Goal: Task Accomplishment & Management: Use online tool/utility

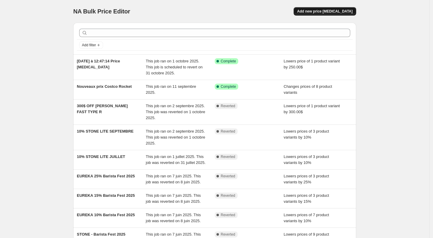
click at [329, 10] on span "Add new price [MEDICAL_DATA]" at bounding box center [325, 11] width 55 height 5
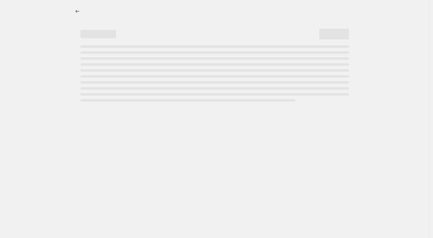
select select "percentage"
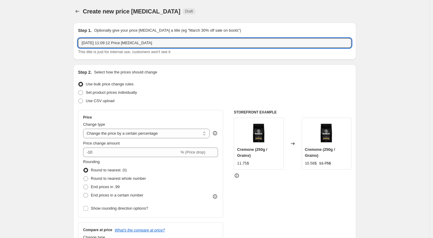
drag, startPoint x: 172, startPoint y: 41, endPoint x: 48, endPoint y: 37, distance: 123.5
type input "E"
type input "Promo [DATE] Eureka"
click at [131, 92] on span "Set product prices individually" at bounding box center [111, 92] width 51 height 4
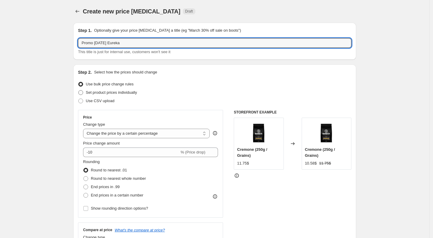
click at [79, 90] on input "Set product prices individually" at bounding box center [78, 90] width 0 height 0
radio input "true"
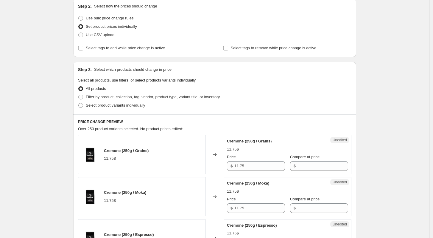
scroll to position [68, 0]
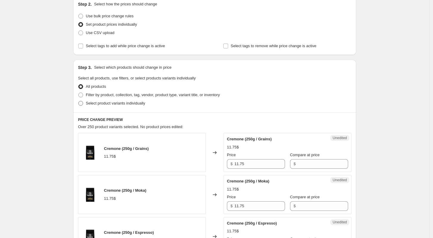
click at [109, 105] on span "Select product variants individually" at bounding box center [115, 103] width 59 height 4
click at [79, 101] on input "Select product variants individually" at bounding box center [78, 101] width 0 height 0
radio input "true"
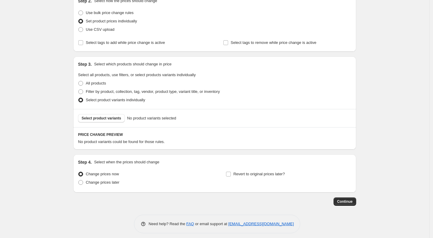
scroll to position [75, 0]
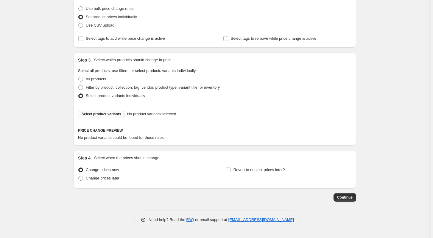
click at [121, 113] on span "Select product variants" at bounding box center [102, 113] width 40 height 5
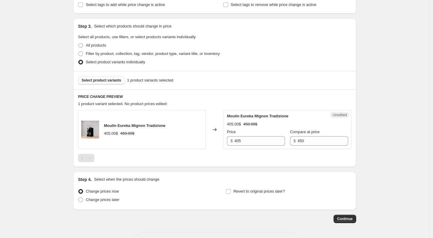
scroll to position [110, 0]
click at [199, 142] on div "Moulin Eureka Mignon Tradizione 405.00$ 450.00$" at bounding box center [142, 128] width 128 height 39
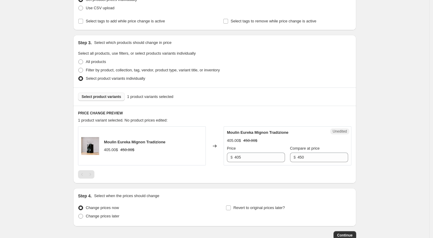
scroll to position [72, 0]
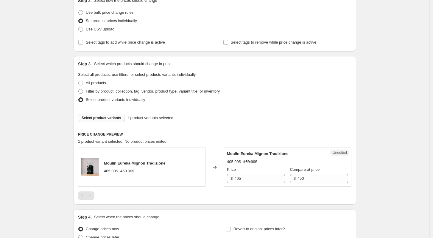
click at [107, 118] on span "Select product variants" at bounding box center [102, 117] width 40 height 5
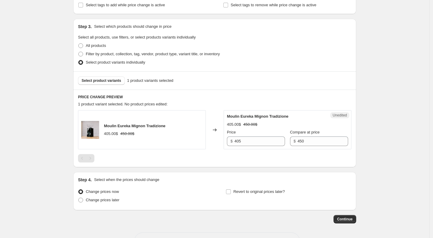
scroll to position [113, 0]
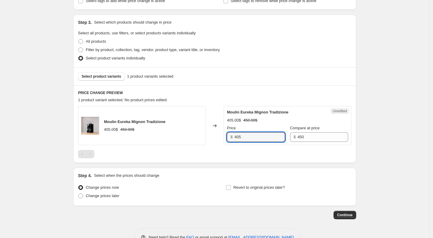
drag, startPoint x: 247, startPoint y: 136, endPoint x: 233, endPoint y: 136, distance: 14.6
click at [233, 136] on div "$ 405" at bounding box center [256, 137] width 58 height 10
click at [313, 113] on div "Moulin Eureka Mignon Tradizione" at bounding box center [275, 112] width 97 height 6
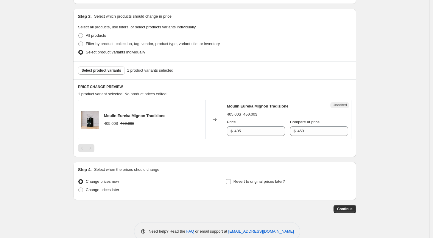
scroll to position [124, 0]
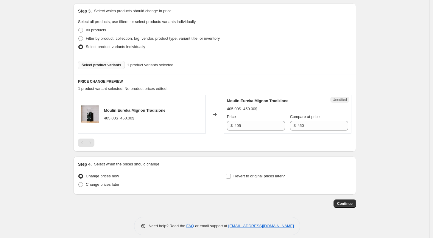
click at [109, 66] on span "Select product variants" at bounding box center [102, 65] width 40 height 5
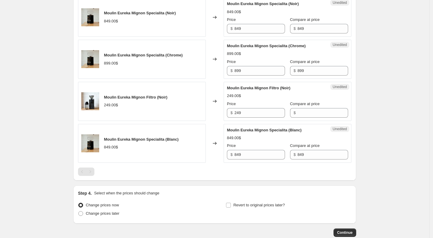
scroll to position [34, 0]
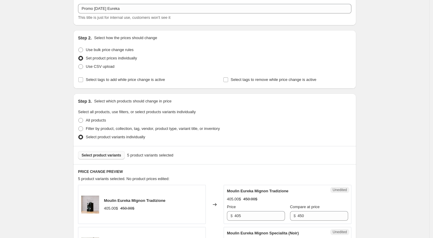
click at [118, 154] on span "Select product variants" at bounding box center [102, 155] width 40 height 5
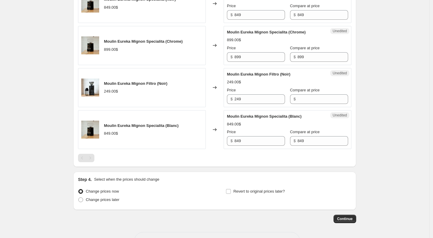
scroll to position [277, 0]
drag, startPoint x: 245, startPoint y: 101, endPoint x: 224, endPoint y: 101, distance: 20.9
click at [224, 101] on div "Moulin Eureka Mignon Filtro (Noir) 249.00$ Changed to Unedited Moulin Eureka Mi…" at bounding box center [215, 87] width 274 height 39
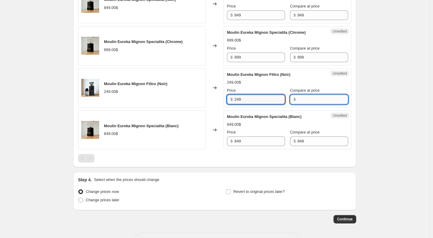
click at [304, 98] on input "Compare at price" at bounding box center [323, 100] width 51 height 10
paste input "249"
type input "249"
click at [260, 100] on input "249" at bounding box center [260, 100] width 51 height 10
type input "215"
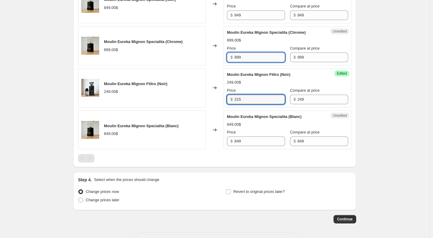
click at [253, 56] on input "899" at bounding box center [260, 57] width 51 height 10
drag, startPoint x: 250, startPoint y: 61, endPoint x: 228, endPoint y: 59, distance: 21.2
click at [228, 59] on div "Unedited Moulin Eureka Mignon Specialita (Chrome) 899.00$ Price $ 899 Compare a…" at bounding box center [288, 45] width 128 height 39
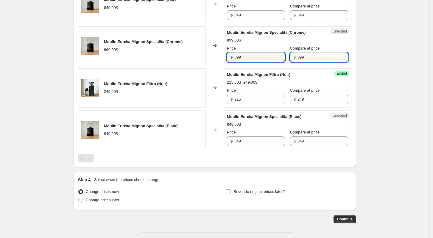
click at [318, 59] on input "899" at bounding box center [323, 57] width 51 height 10
drag, startPoint x: 248, startPoint y: 57, endPoint x: 204, endPoint y: 57, distance: 43.5
click at [205, 57] on div "Moulin Eureka Mignon Specialita (Chrome) 899.00$ Changed to Unedited Moulin Eur…" at bounding box center [215, 45] width 274 height 39
type input "855"
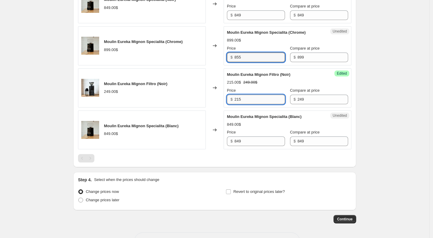
click at [267, 98] on input "215" at bounding box center [260, 100] width 51 height 10
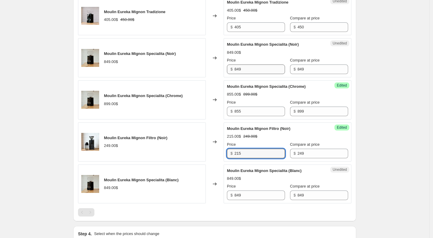
scroll to position [216, 0]
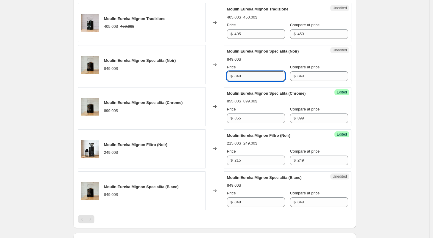
click at [248, 74] on input "849" at bounding box center [260, 76] width 51 height 10
drag, startPoint x: 248, startPoint y: 74, endPoint x: 230, endPoint y: 75, distance: 18.5
click at [230, 75] on div "$ 849" at bounding box center [256, 76] width 58 height 10
type input "790"
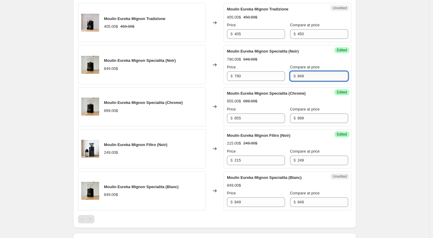
click at [315, 78] on input "849" at bounding box center [323, 76] width 51 height 10
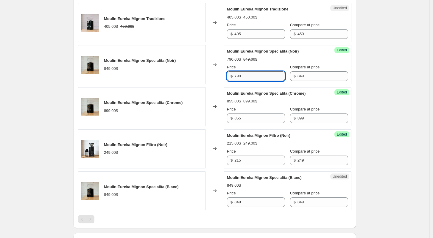
click at [266, 74] on input "790" at bounding box center [260, 76] width 51 height 10
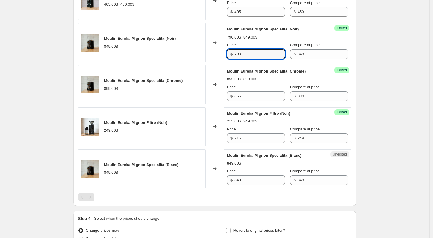
scroll to position [244, 0]
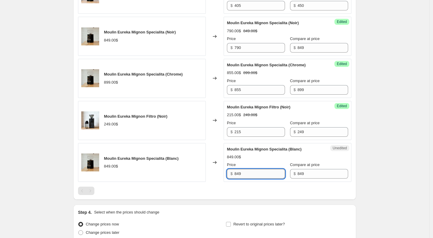
click at [252, 172] on input "849" at bounding box center [260, 174] width 51 height 10
type input "8"
type input "790"
click at [326, 156] on div "790.00$ 849.00$" at bounding box center [287, 157] width 121 height 6
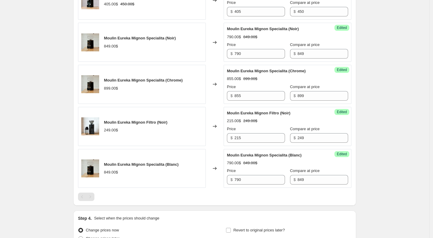
scroll to position [298, 0]
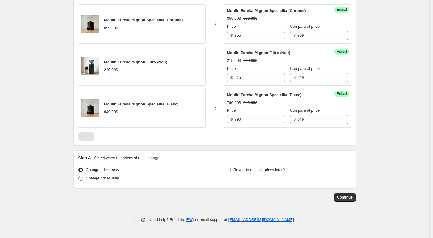
click at [94, 180] on span "Change prices later" at bounding box center [103, 178] width 34 height 6
click at [79, 176] on input "Change prices later" at bounding box center [78, 176] width 0 height 0
radio input "true"
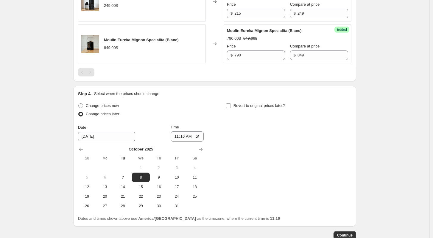
scroll to position [364, 0]
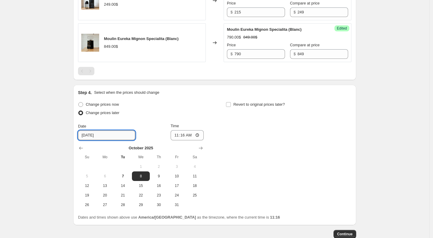
click at [107, 132] on input "[DATE]" at bounding box center [106, 135] width 57 height 10
click at [103, 205] on span "27" at bounding box center [104, 204] width 13 height 5
type input "[DATE]"
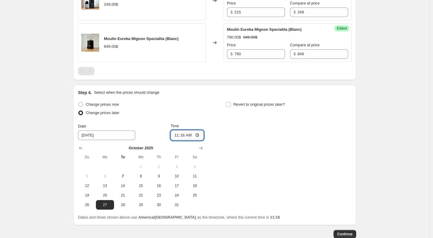
click at [182, 136] on input "11:16" at bounding box center [187, 135] width 33 height 10
type input "00:00"
click at [236, 145] on div "Change prices now Change prices later Date [DATE] Time 00:00 [DATE] Su Mo Tu We…" at bounding box center [215, 154] width 274 height 109
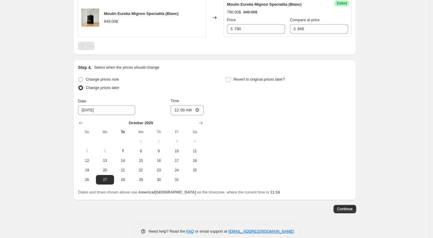
scroll to position [394, 0]
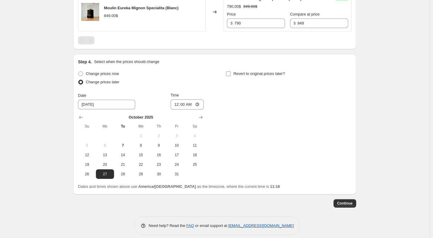
click at [229, 72] on input "Revert to original prices later?" at bounding box center [228, 73] width 5 height 5
checkbox input "true"
click at [347, 114] on button "Show next month, November 2025" at bounding box center [349, 117] width 8 height 8
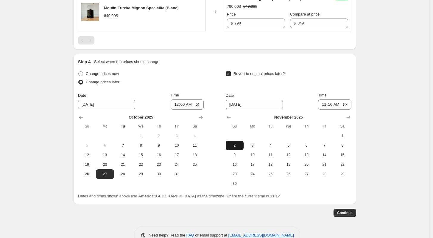
click at [237, 144] on span "2" at bounding box center [234, 145] width 13 height 5
type input "[DATE]"
click at [330, 101] on input "11:16" at bounding box center [334, 104] width 33 height 10
type input "23:59"
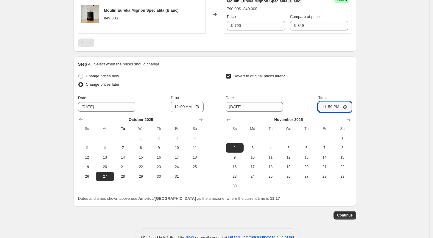
scroll to position [410, 0]
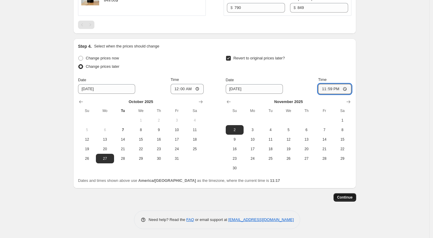
click at [344, 199] on button "Continue" at bounding box center [345, 197] width 23 height 8
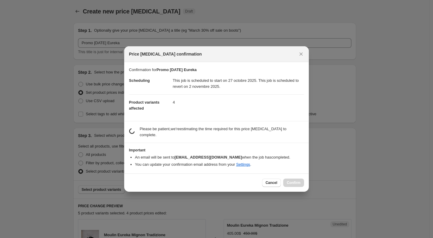
scroll to position [0, 0]
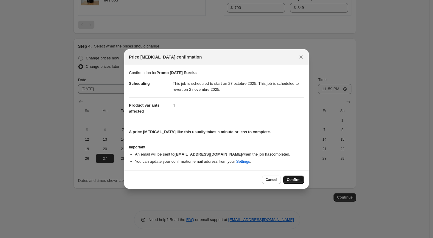
click at [291, 178] on span "Confirm" at bounding box center [294, 179] width 14 height 5
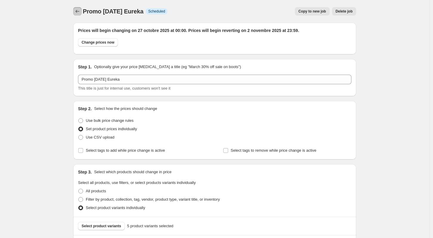
click at [80, 12] on icon "Price change jobs" at bounding box center [78, 11] width 6 height 6
